Goal: Task Accomplishment & Management: Complete application form

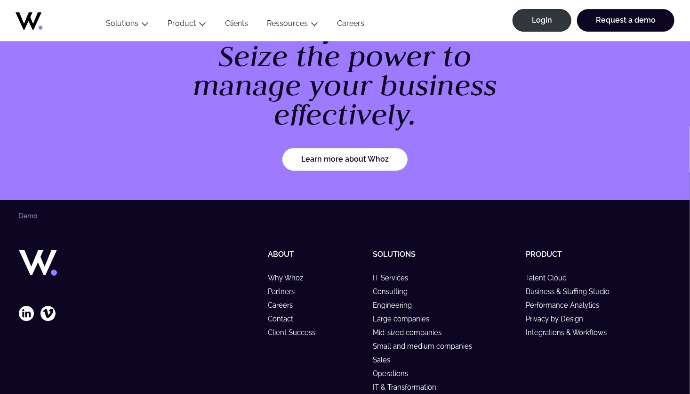
scroll to position [1391, 0]
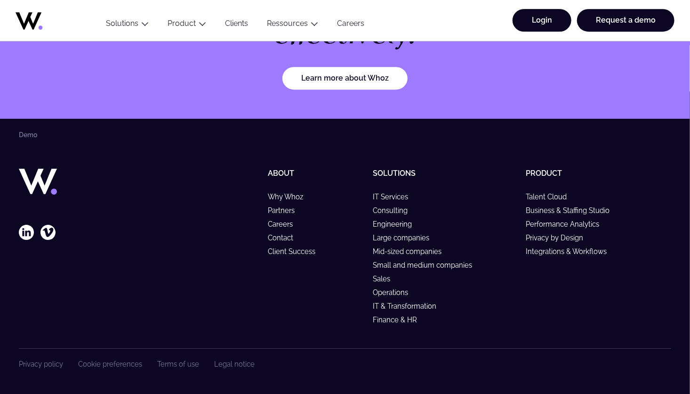
click at [547, 23] on link "Login" at bounding box center [542, 20] width 59 height 23
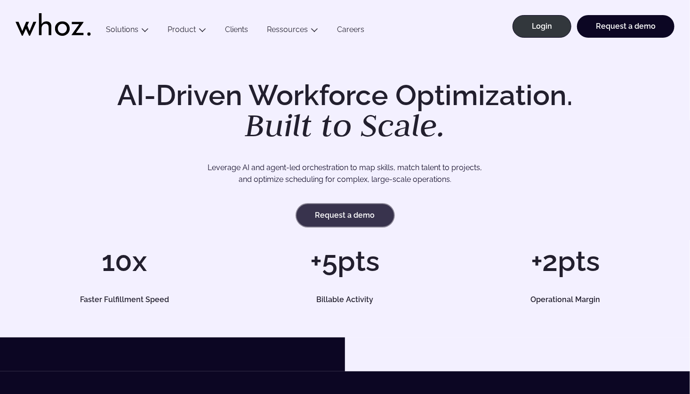
click at [336, 216] on link "Request a demo" at bounding box center [345, 215] width 97 height 23
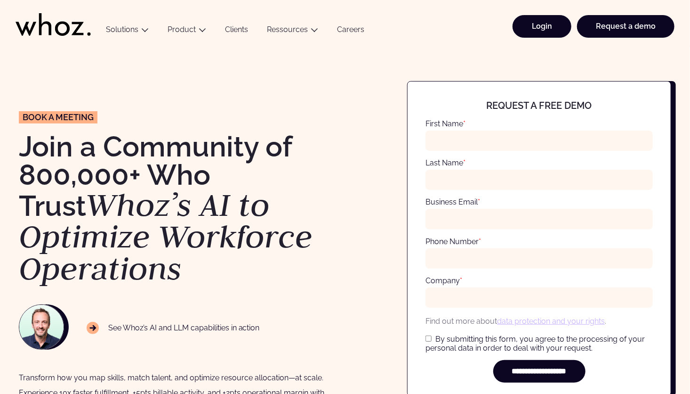
click at [536, 26] on link "Login" at bounding box center [542, 26] width 59 height 23
